Goal: Check status: Verify the current state of an ongoing process or item

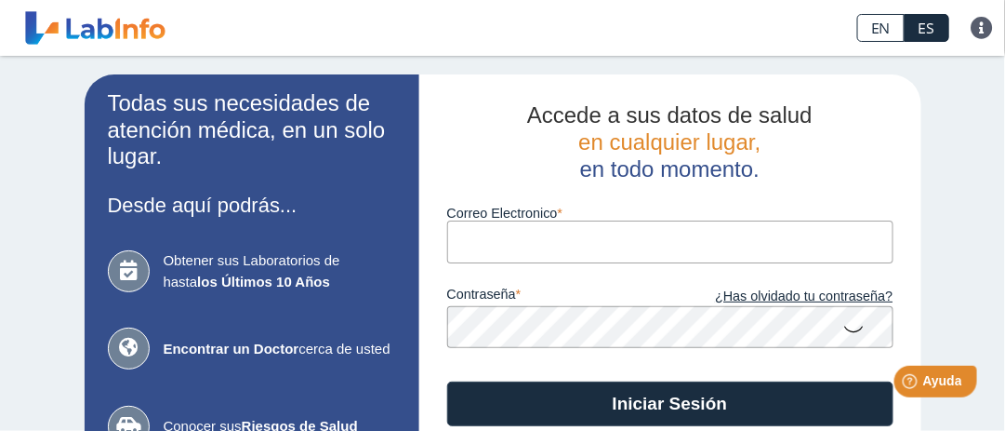
drag, startPoint x: 672, startPoint y: 0, endPoint x: 567, endPoint y: 3, distance: 104.2
click at [567, 3] on div "EN ES Preguntas Frecuentes Política de privacidad" at bounding box center [500, 28] width 656 height 56
click at [510, 237] on input "Correo Electronico" at bounding box center [670, 241] width 446 height 42
type input "nydia_vargas@yahoo.com"
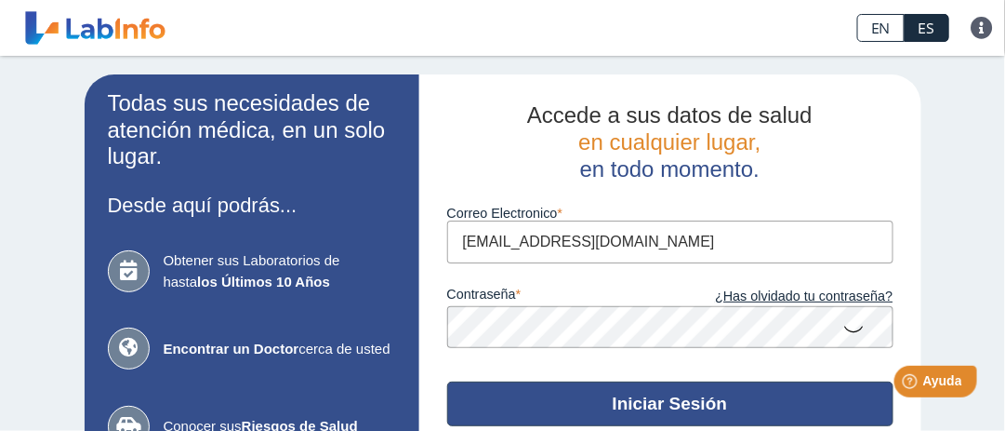
click at [619, 393] on button "Iniciar Sesión" at bounding box center [670, 403] width 446 height 45
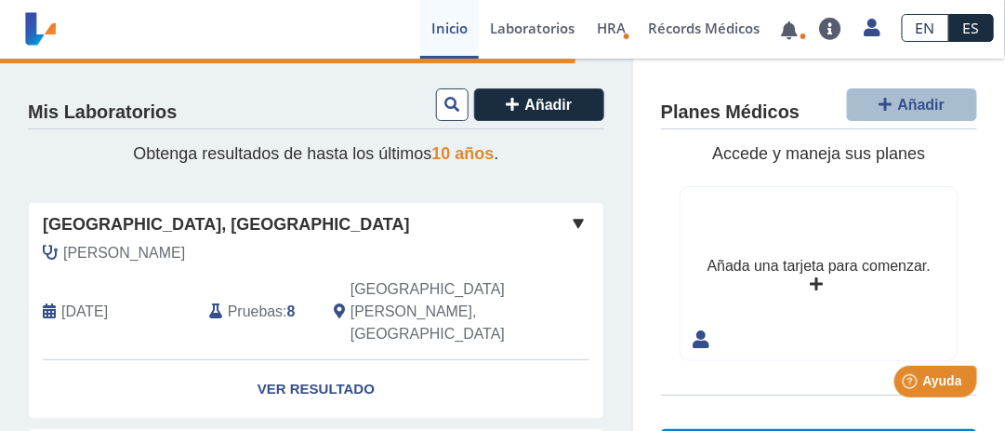
scroll to position [124, 0]
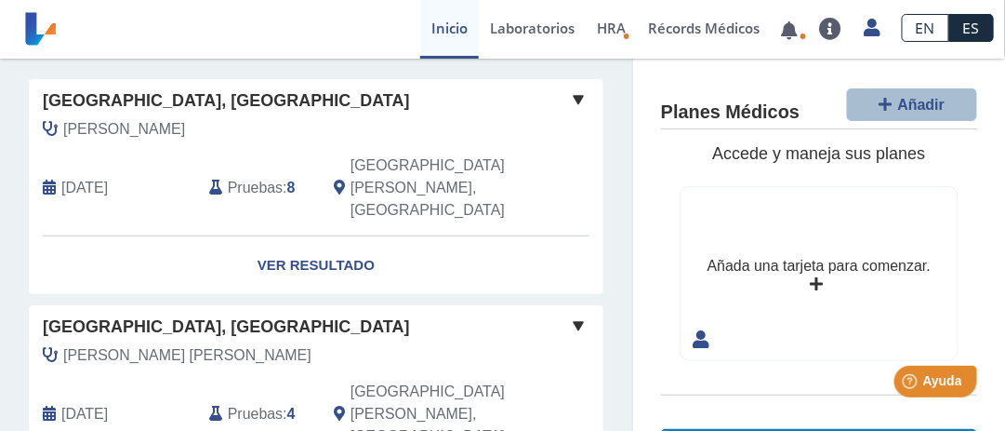
click at [263, 177] on span "Pruebas" at bounding box center [255, 188] width 55 height 22
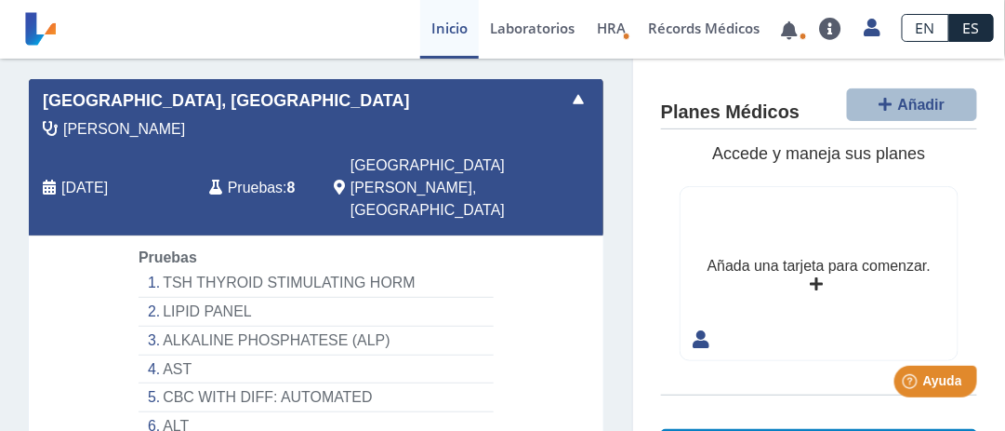
click at [394, 269] on li "TSH THYROID STIMULATING HORM" at bounding box center [316, 283] width 355 height 29
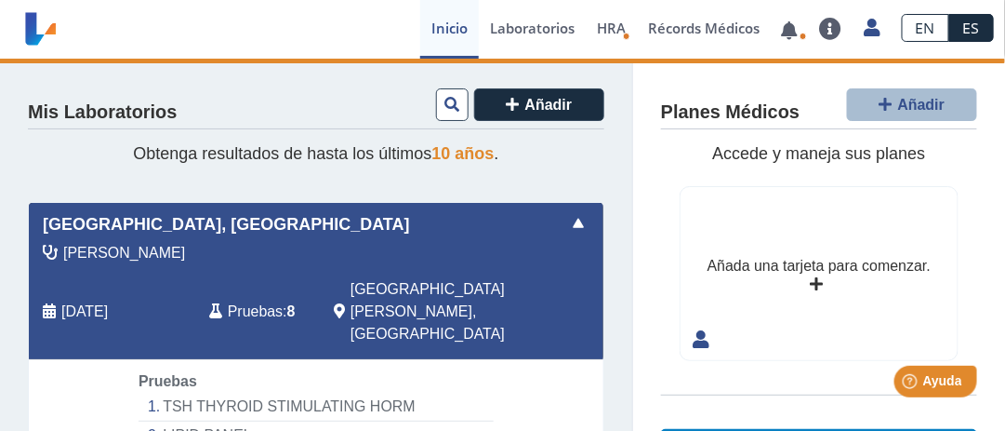
scroll to position [247, 0]
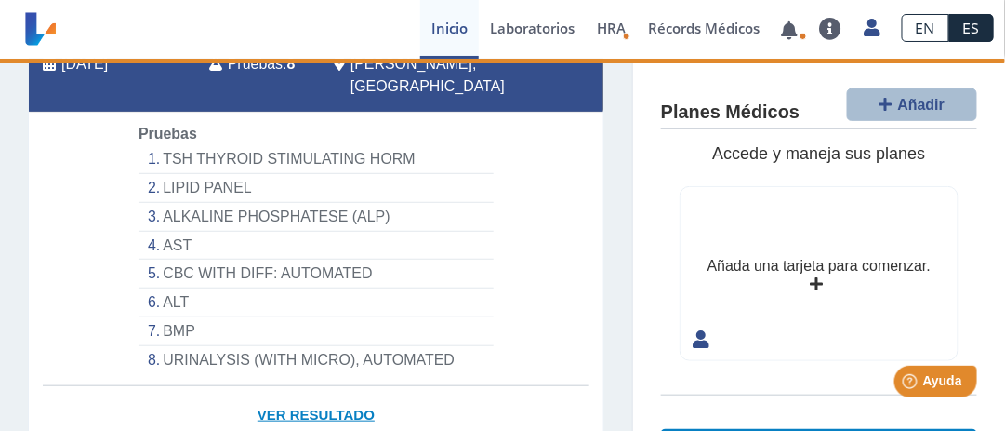
click at [328, 386] on link "Ver Resultado" at bounding box center [316, 415] width 575 height 59
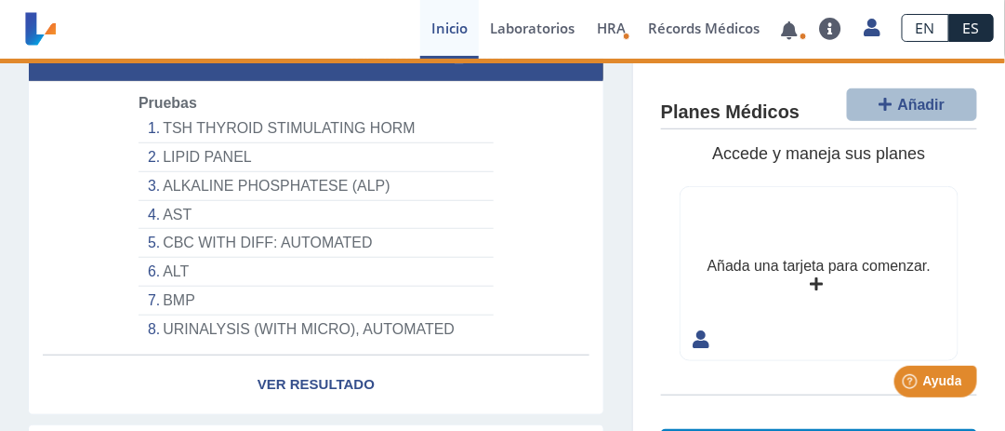
scroll to position [371, 0]
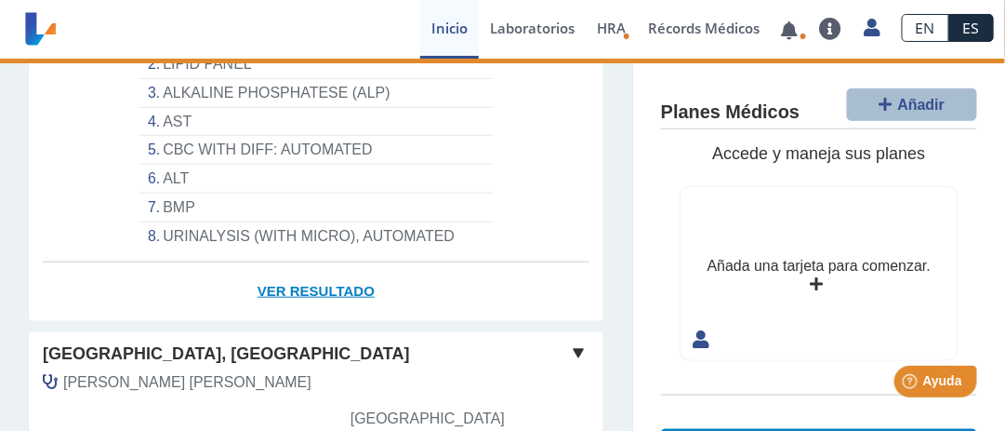
click at [271, 262] on link "Ver Resultado" at bounding box center [316, 291] width 575 height 59
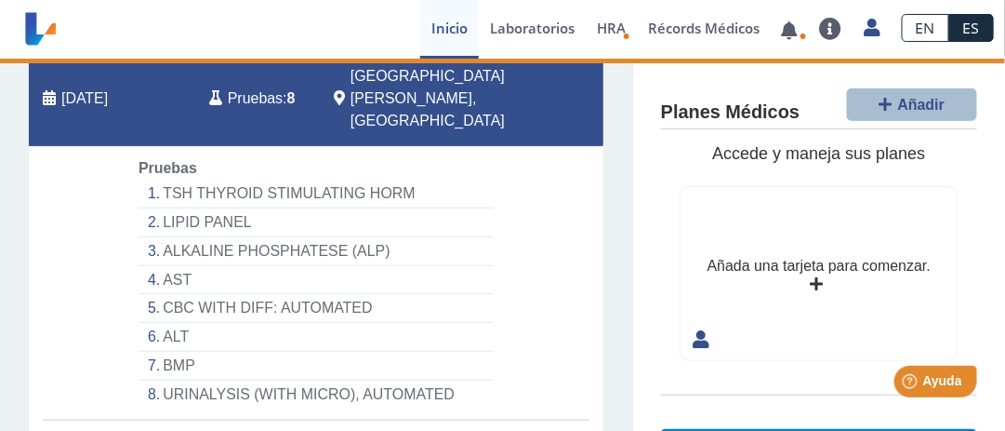
scroll to position [0, 0]
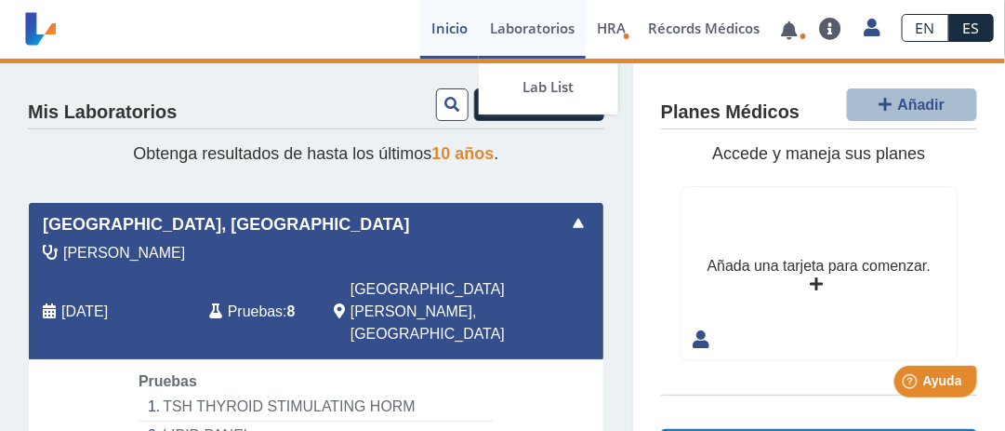
click at [554, 32] on link "Laboratorios" at bounding box center [532, 29] width 107 height 59
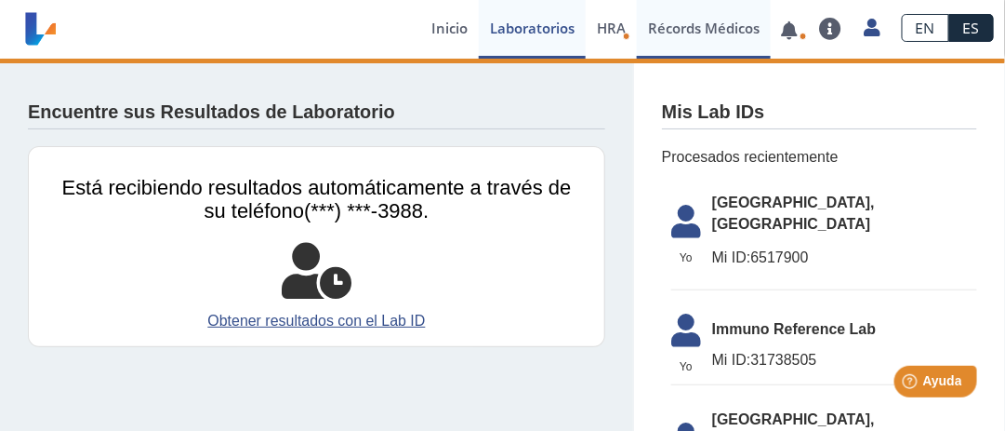
click at [703, 29] on link "Récords Médicos" at bounding box center [704, 29] width 134 height 59
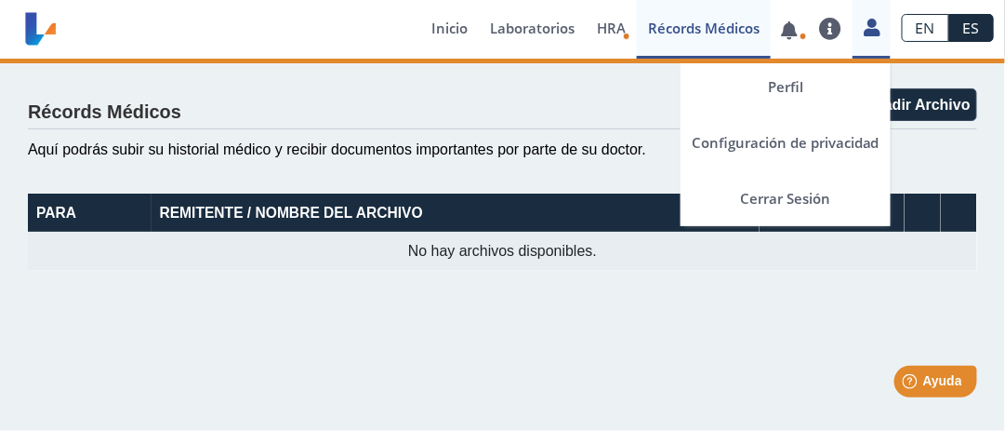
click at [872, 34] on icon at bounding box center [872, 27] width 16 height 14
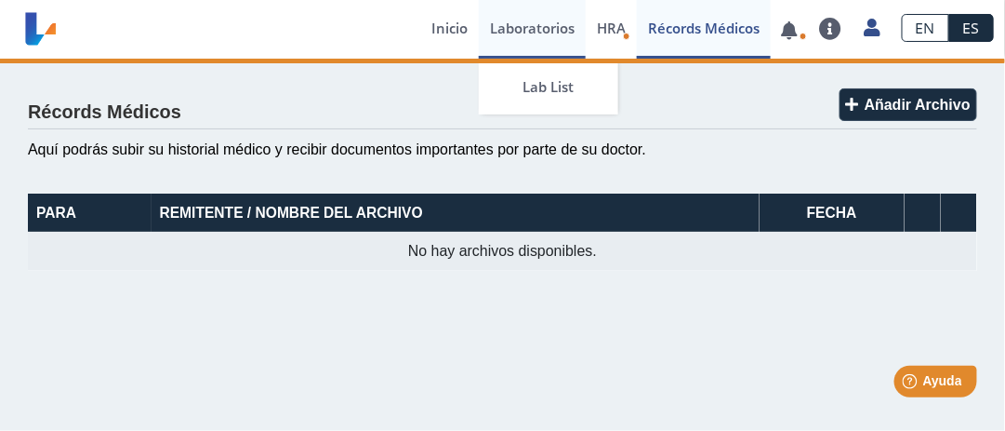
click at [517, 32] on link "Laboratorios" at bounding box center [532, 29] width 107 height 59
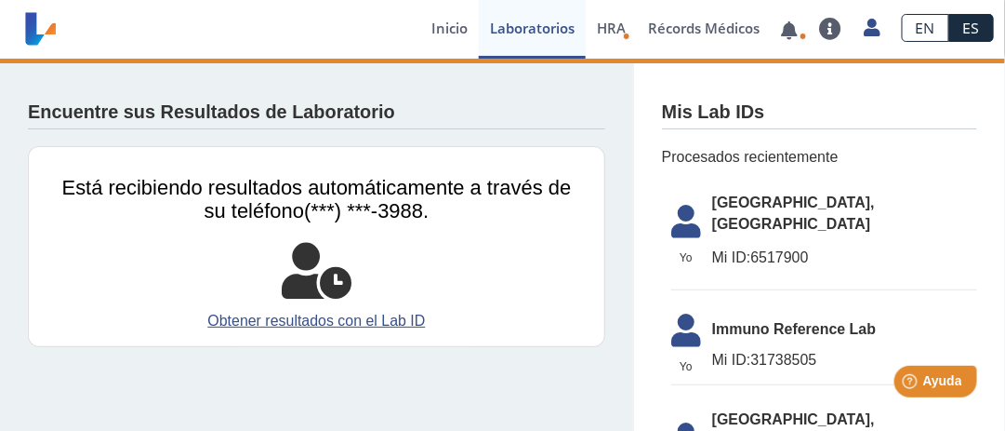
click at [712, 209] on span "[GEOGRAPHIC_DATA], [GEOGRAPHIC_DATA]" at bounding box center [844, 214] width 265 height 45
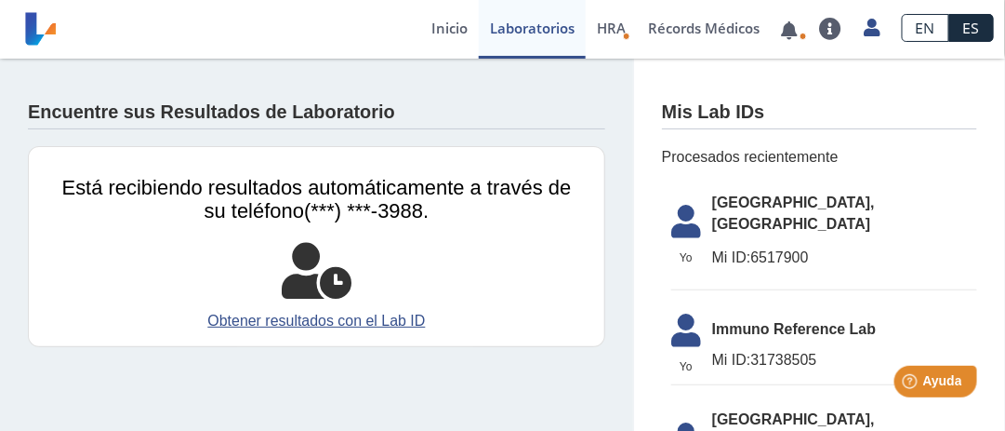
click at [666, 217] on icon at bounding box center [686, 227] width 52 height 45
click at [667, 231] on icon at bounding box center [686, 227] width 52 height 45
click at [453, 25] on link "Inicio" at bounding box center [449, 29] width 59 height 59
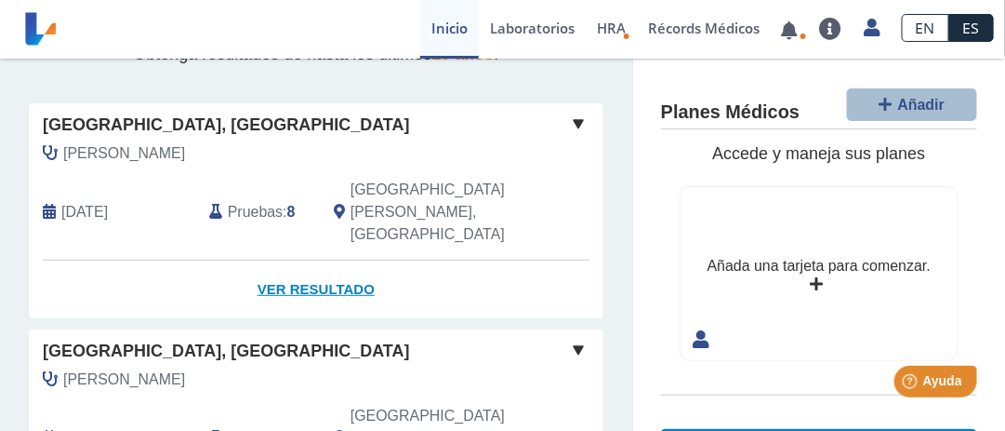
scroll to position [124, 0]
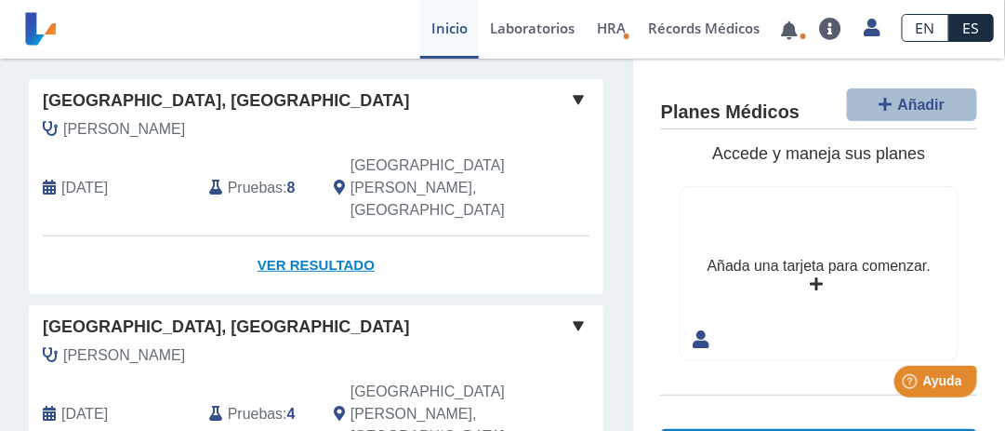
click at [278, 236] on link "Ver Resultado" at bounding box center [316, 265] width 575 height 59
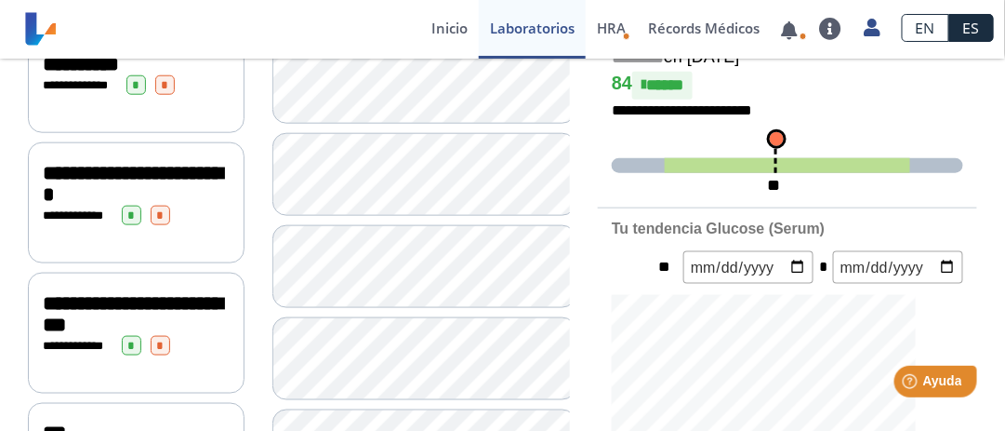
scroll to position [247, 0]
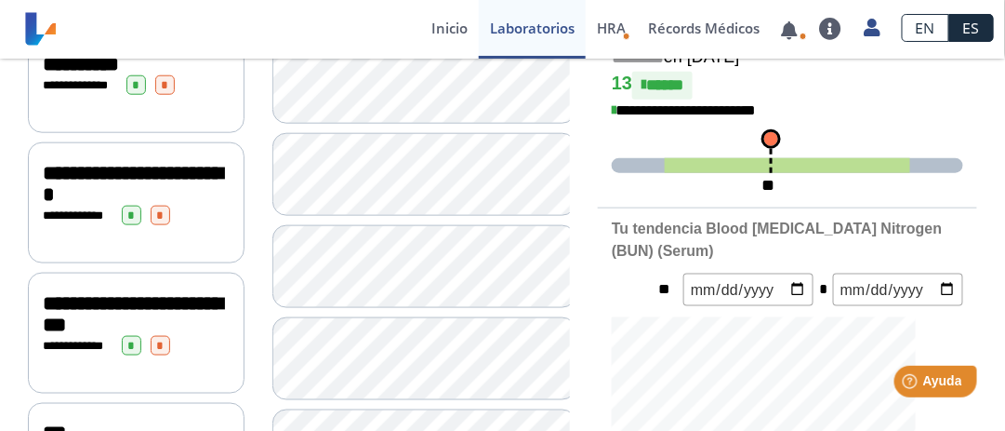
scroll to position [371, 0]
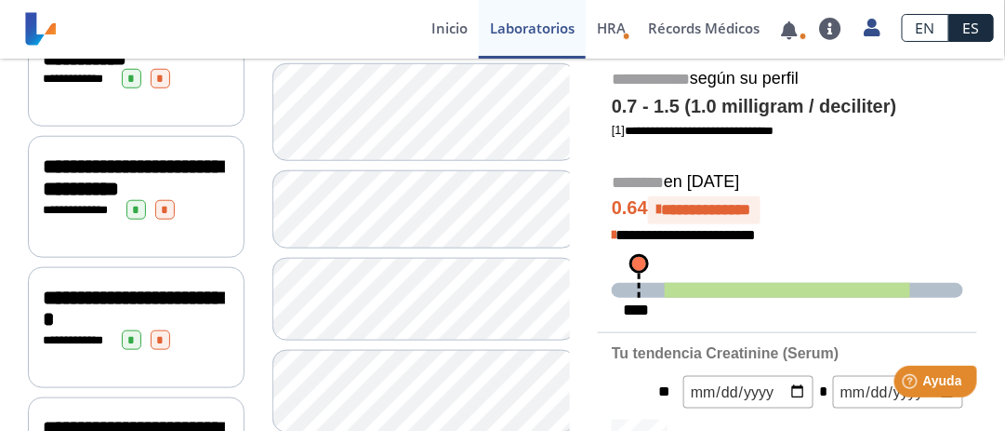
scroll to position [247, 0]
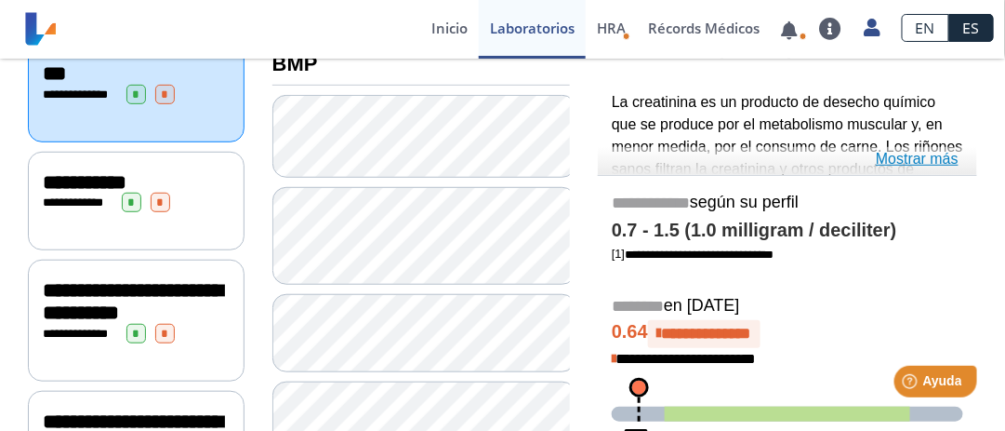
click at [915, 155] on link "Mostrar más" at bounding box center [917, 159] width 83 height 22
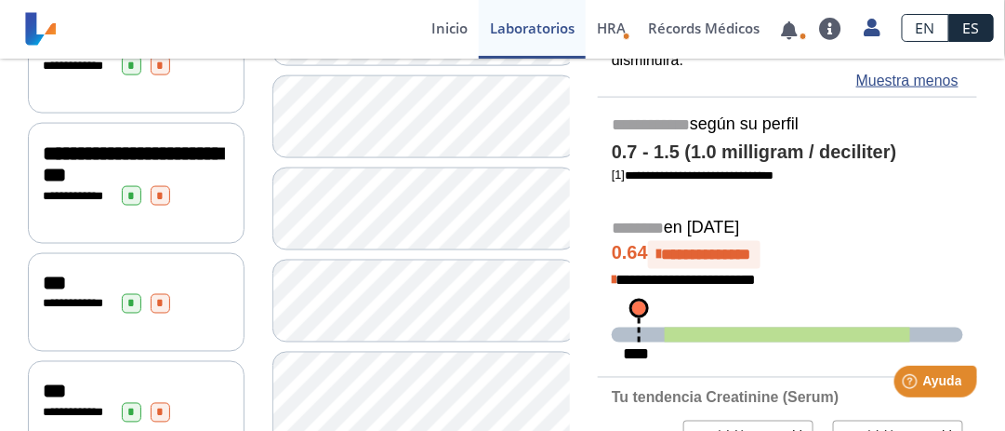
scroll to position [670, 0]
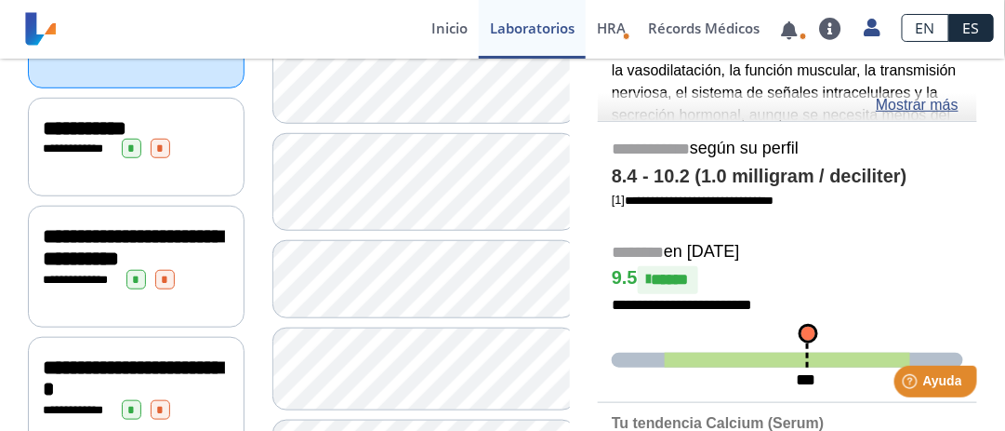
scroll to position [86, 0]
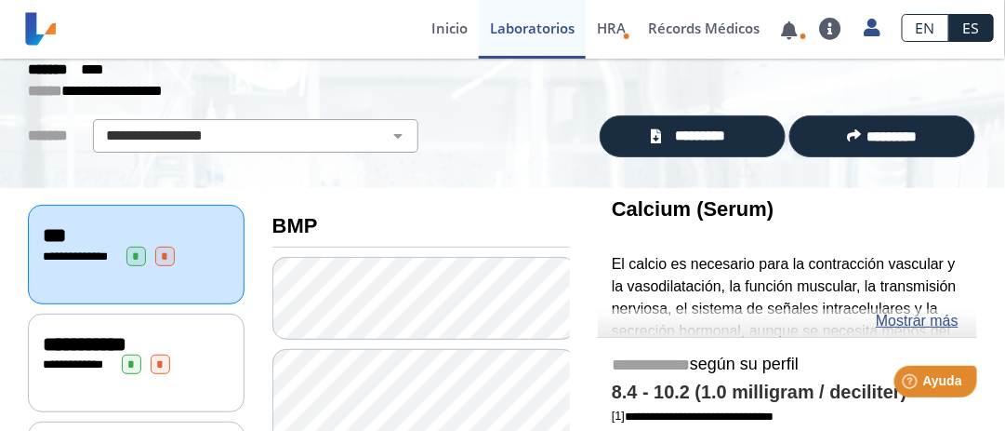
click at [66, 334] on span "**********" at bounding box center [85, 344] width 84 height 20
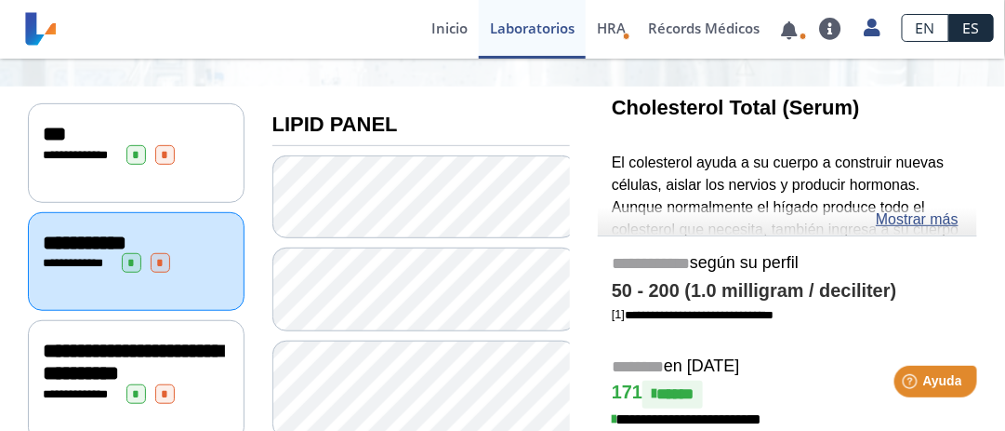
scroll to position [209, 0]
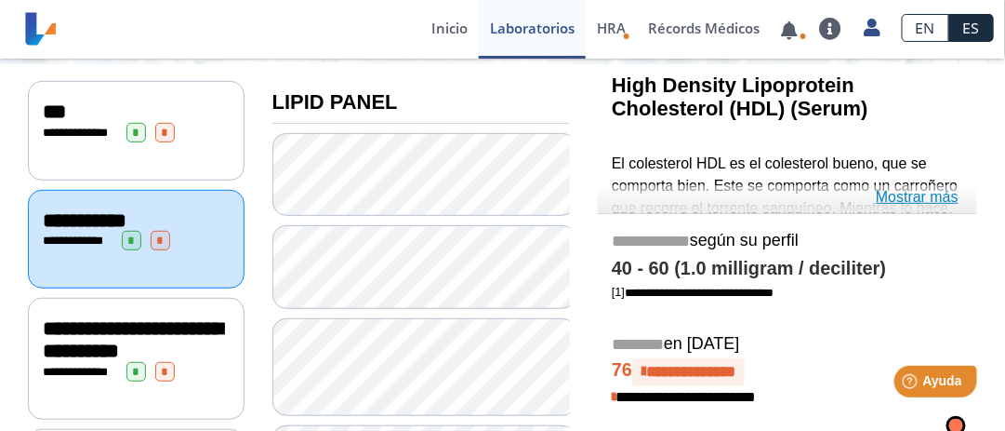
click at [933, 190] on link "Mostrar más" at bounding box center [917, 197] width 83 height 22
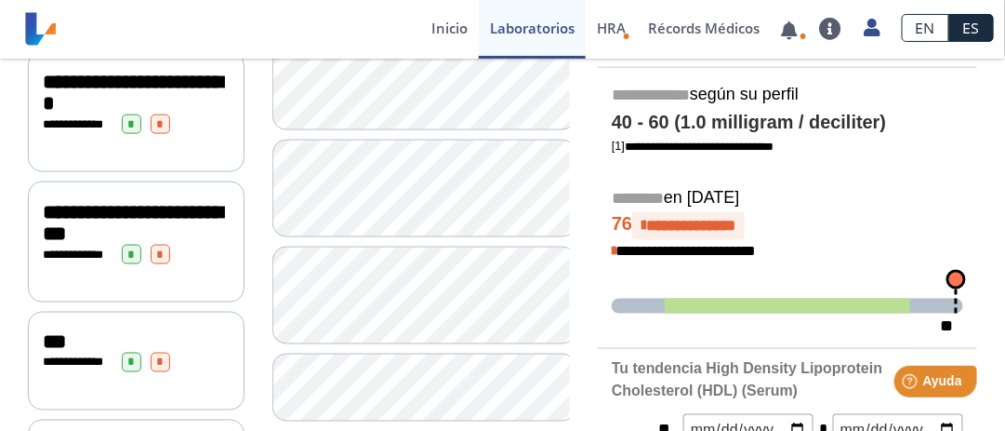
scroll to position [611, 0]
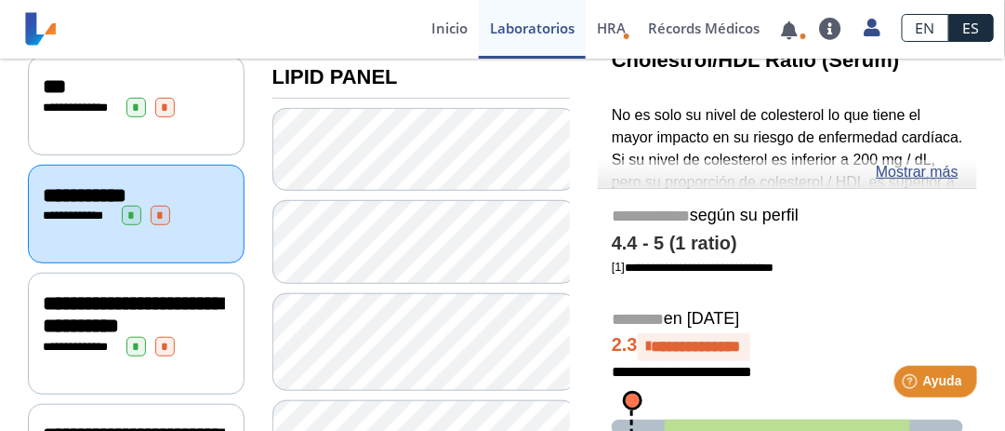
scroll to position [217, 0]
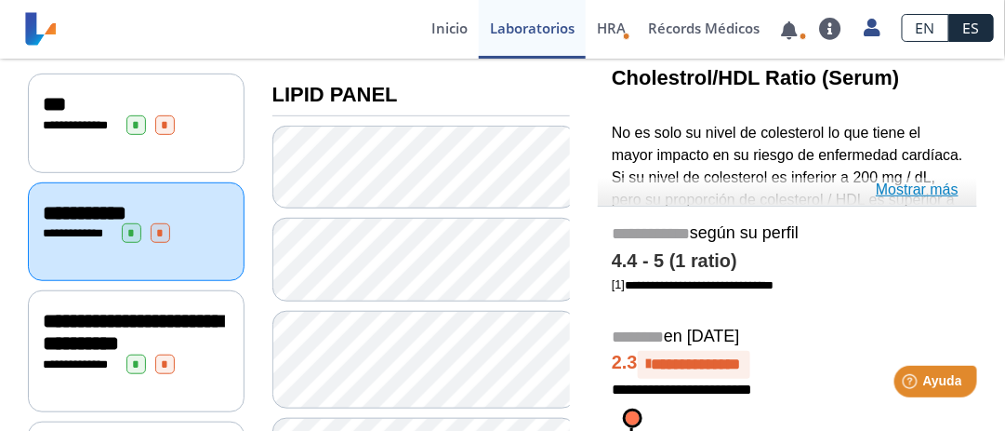
click at [939, 191] on link "Mostrar más" at bounding box center [917, 190] width 83 height 22
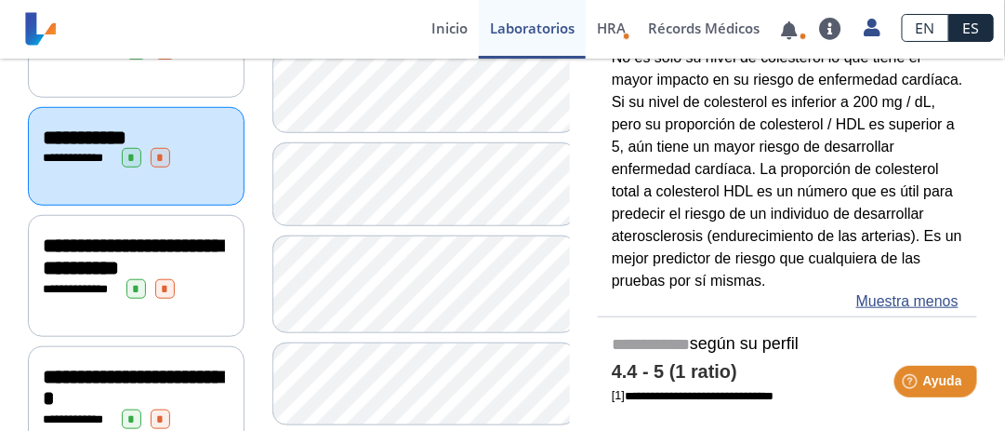
scroll to position [235, 0]
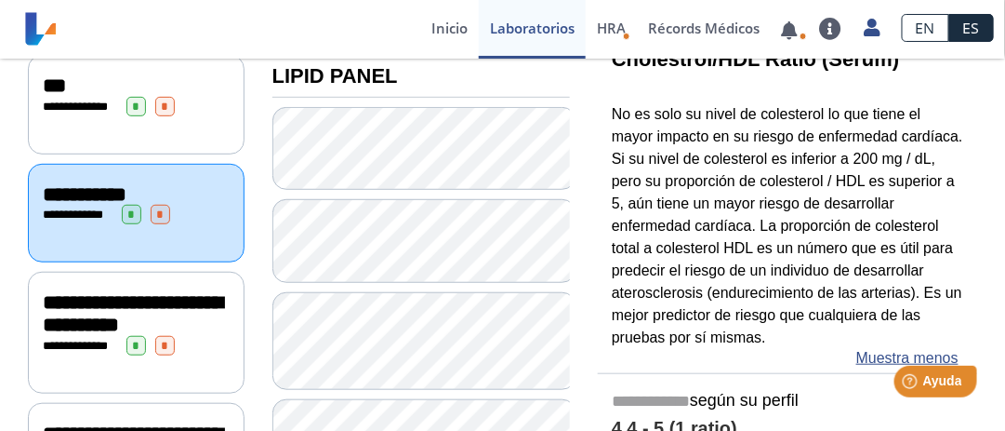
click at [133, 298] on span "**********" at bounding box center [133, 313] width 180 height 43
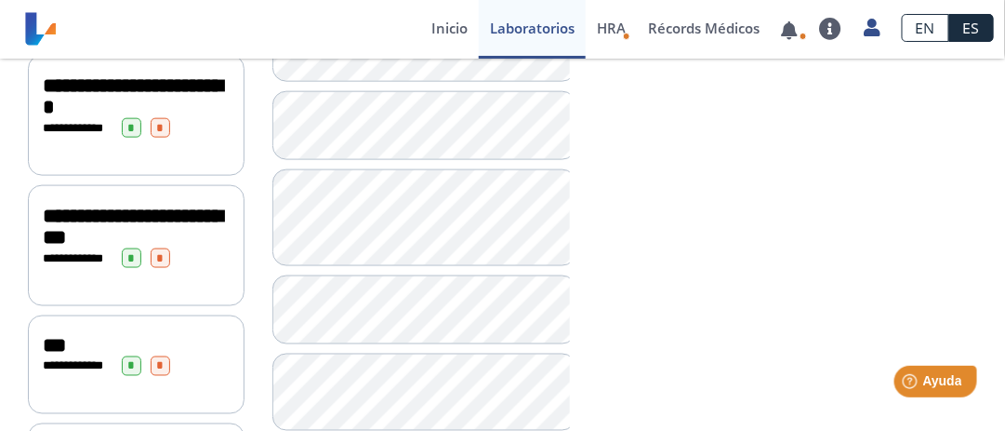
scroll to position [607, 0]
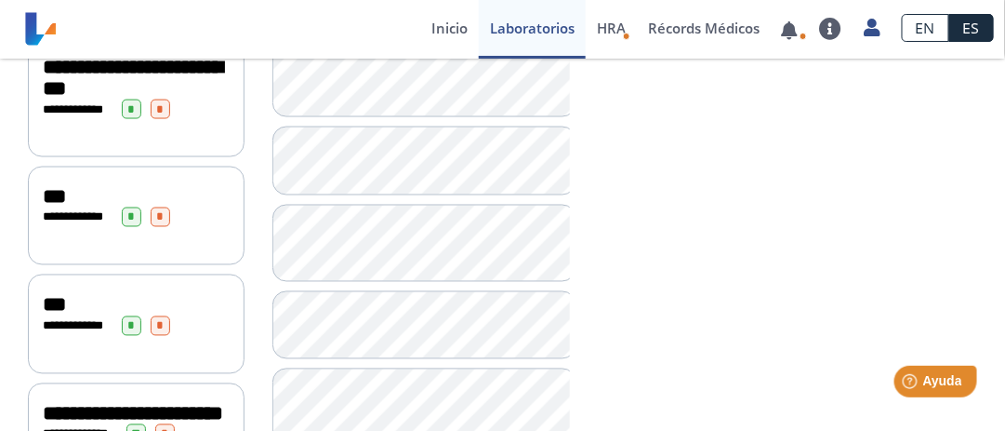
scroll to position [731, 0]
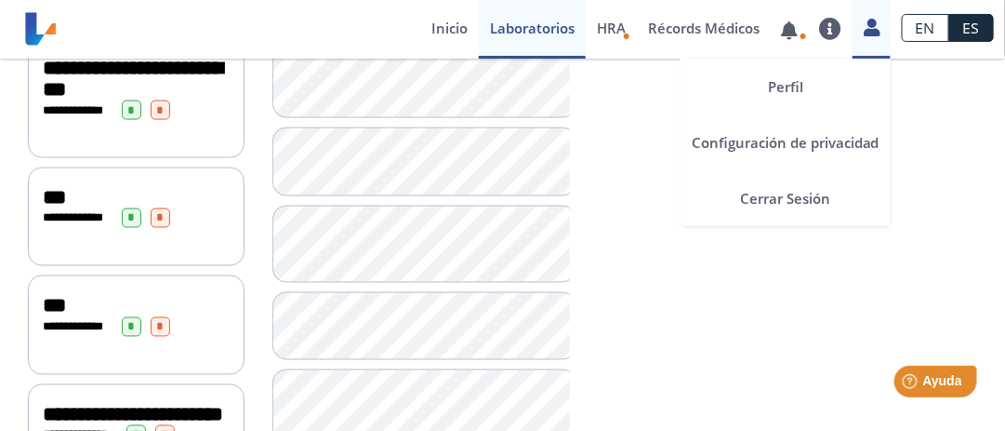
click at [879, 34] on icon at bounding box center [872, 27] width 16 height 14
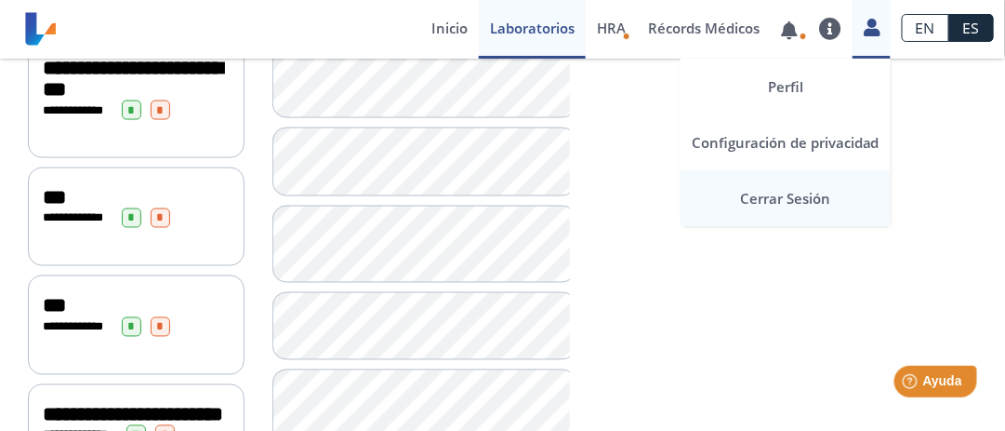
click at [819, 197] on link "Cerrar Sesión" at bounding box center [786, 198] width 210 height 56
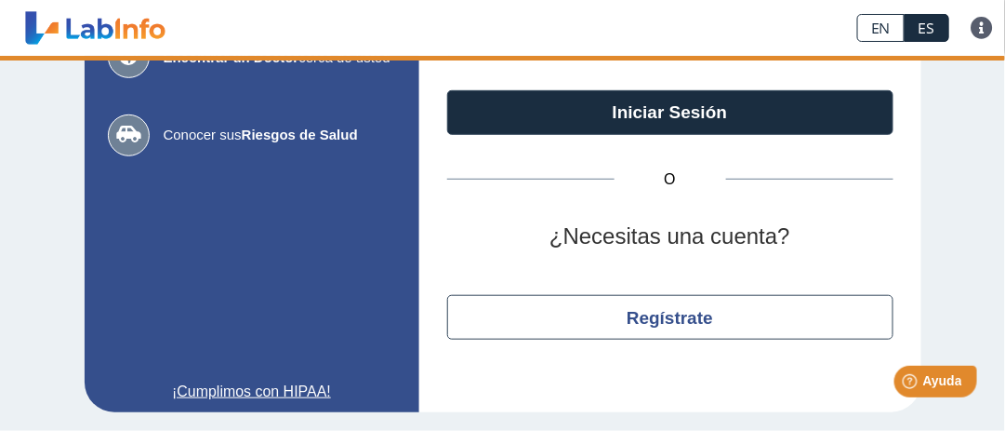
scroll to position [291, 0]
